Goal: Check status: Check status

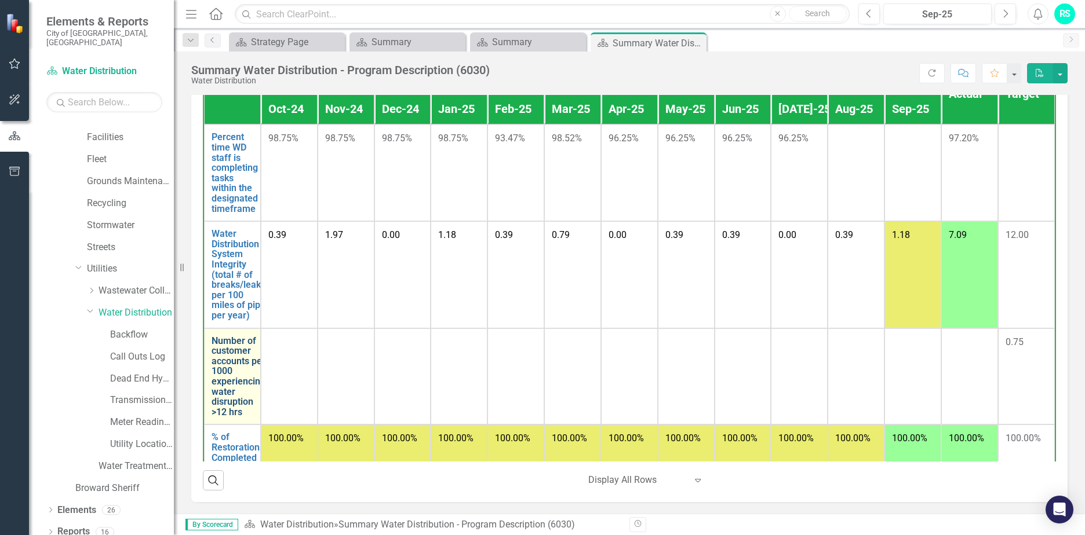
click at [244, 362] on link "Number of customer accounts per 1000 experiencing water disruption >12 hrs" at bounding box center [238, 377] width 54 height 82
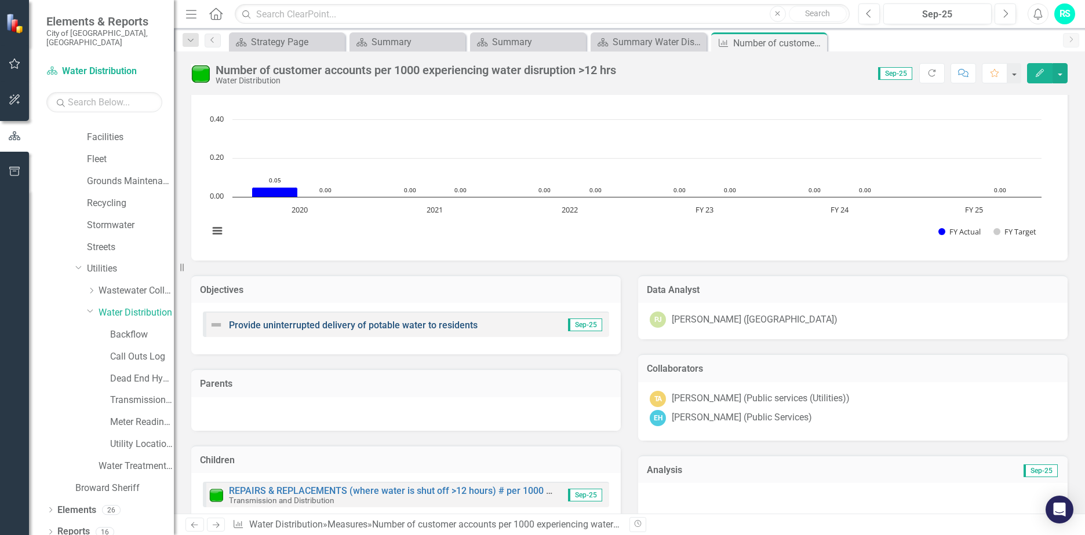
scroll to position [58, 0]
click at [342, 323] on link "Provide uninterrupted delivery of potable water to residents" at bounding box center [353, 324] width 249 height 11
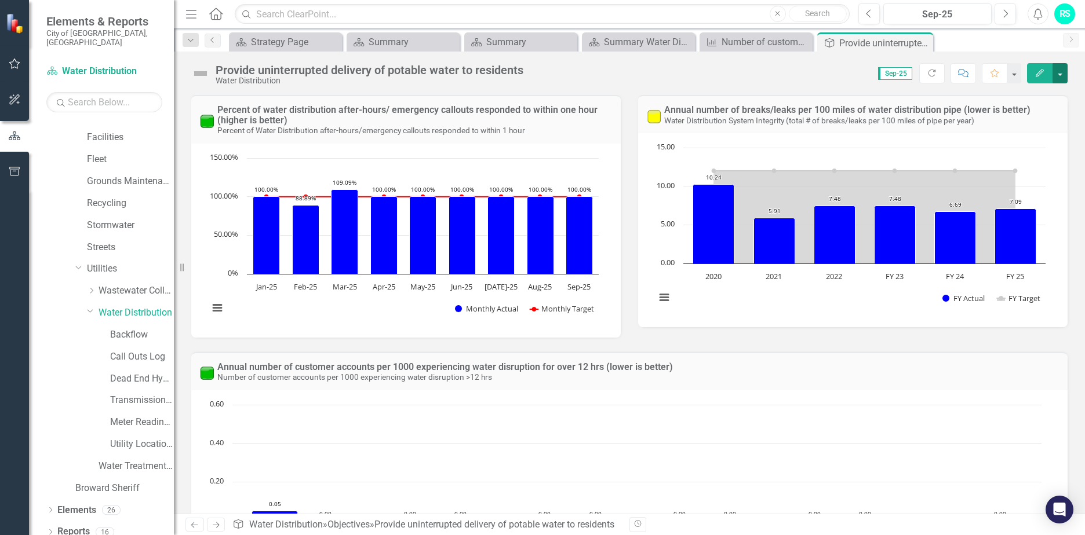
click at [1056, 74] on button "button" at bounding box center [1059, 73] width 15 height 20
click at [750, 39] on div "Number of customer accounts per 1000 experiencing water disruption >12 hrs" at bounding box center [758, 42] width 74 height 14
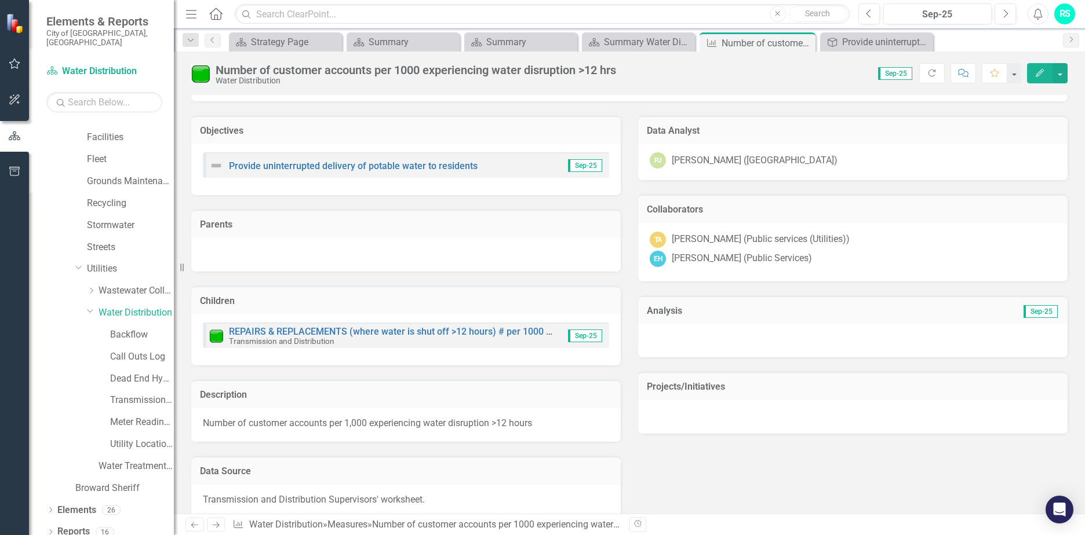
scroll to position [217, 0]
click at [393, 330] on link "REPAIRS & REPLACEMENTS (where water is shut off >12 hours) # per 1000 customers" at bounding box center [409, 330] width 361 height 11
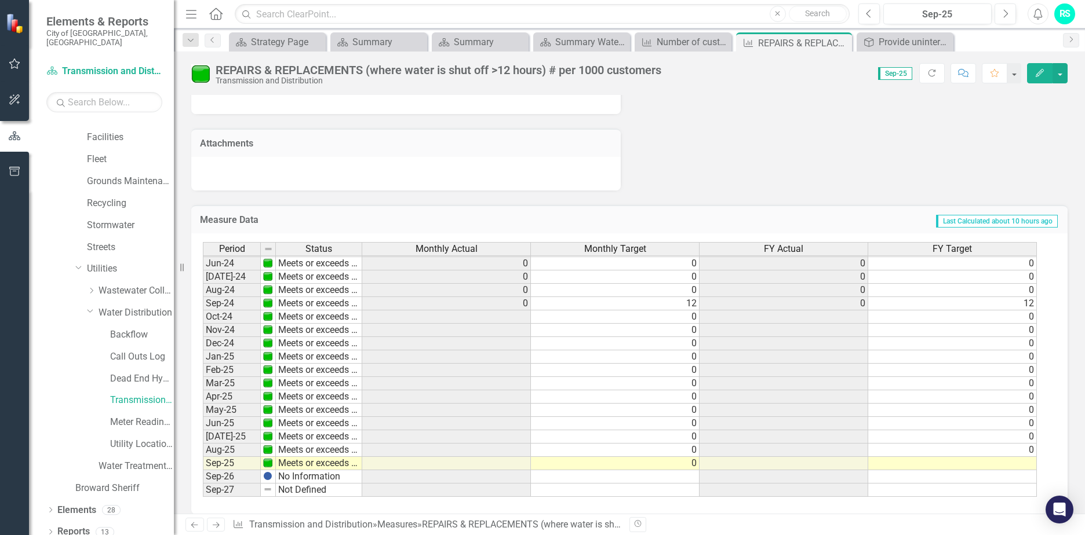
scroll to position [718, 0]
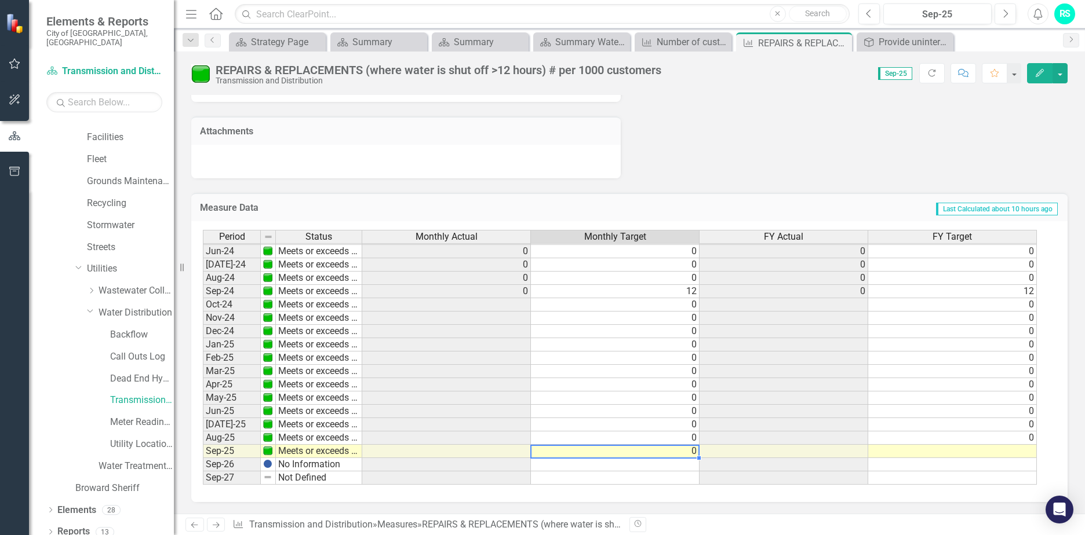
click at [568, 448] on td "0" at bounding box center [615, 451] width 169 height 13
click at [735, 448] on td at bounding box center [783, 451] width 169 height 13
click at [375, 453] on td at bounding box center [446, 451] width 169 height 13
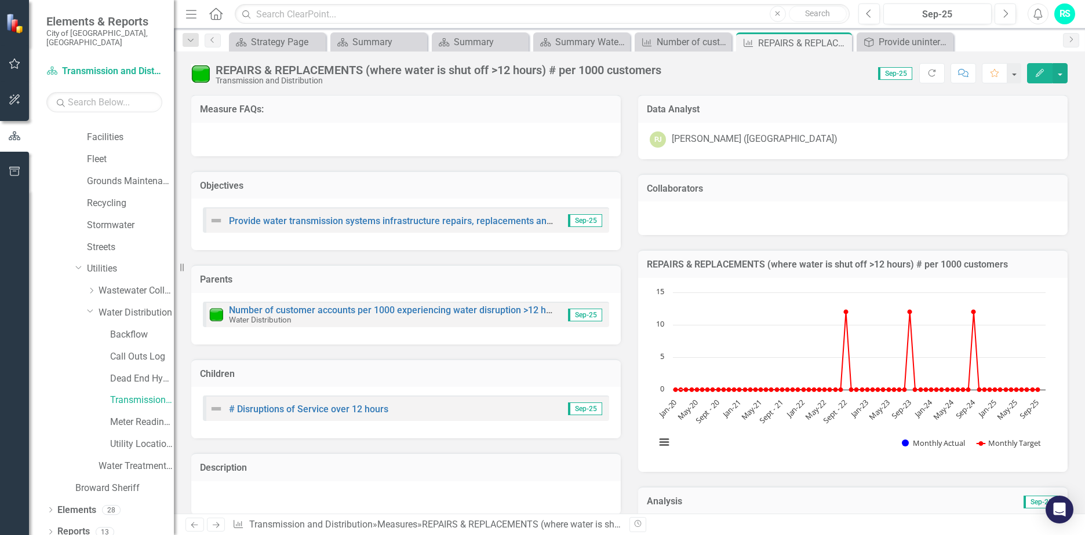
scroll to position [0, 0]
click at [121, 306] on link "Water Distribution" at bounding box center [135, 312] width 75 height 13
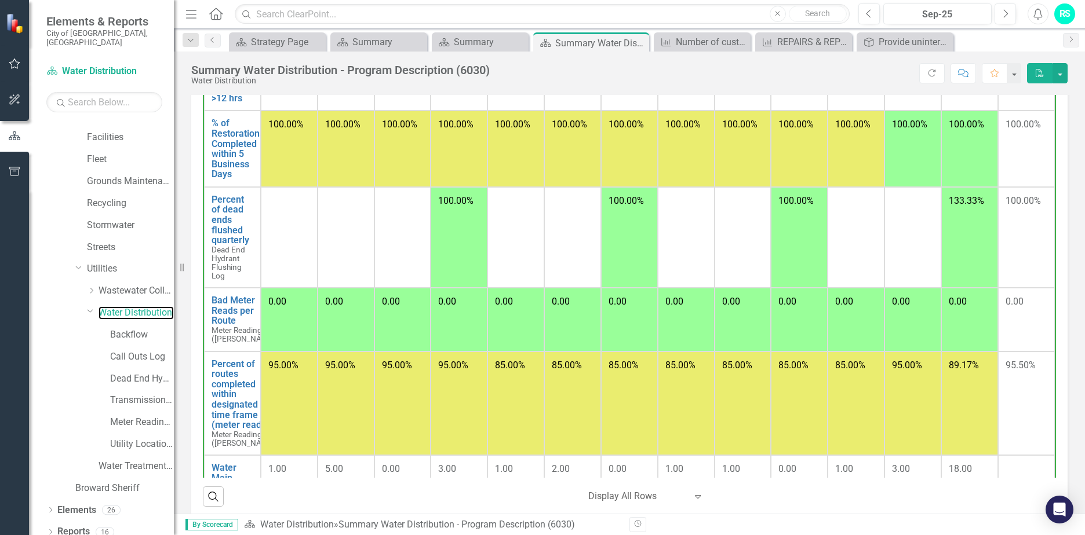
scroll to position [333, 0]
